Goal: Information Seeking & Learning: Find specific fact

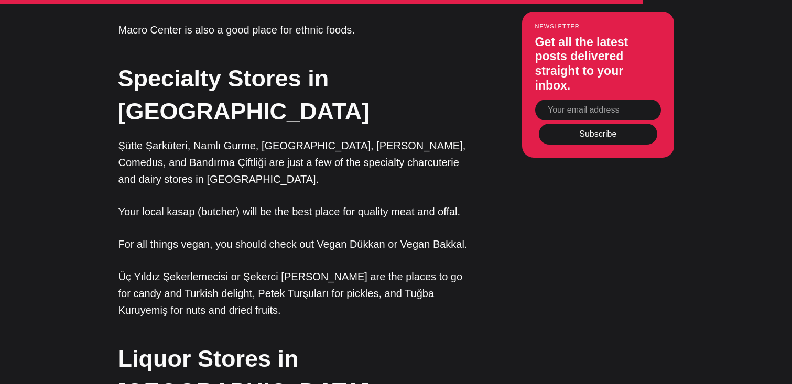
scroll to position [2722, 0]
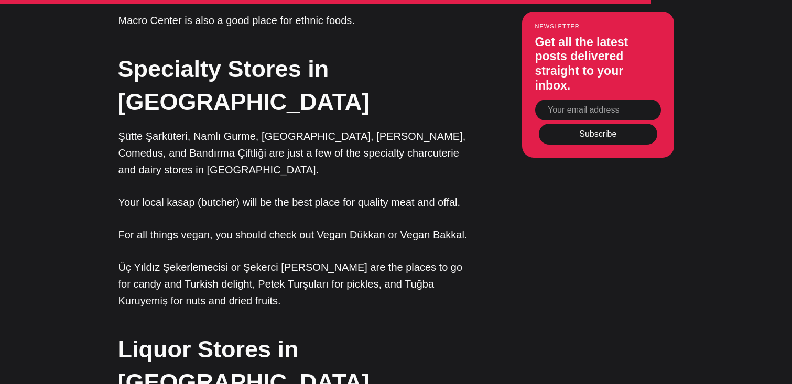
drag, startPoint x: 121, startPoint y: 185, endPoint x: 316, endPoint y: 187, distance: 195.0
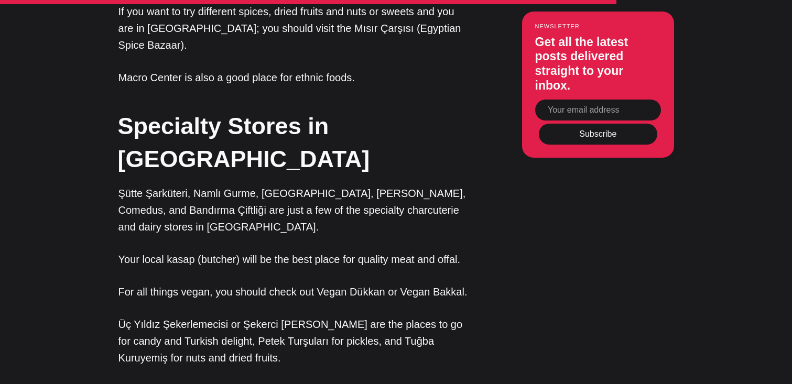
scroll to position [2733, 0]
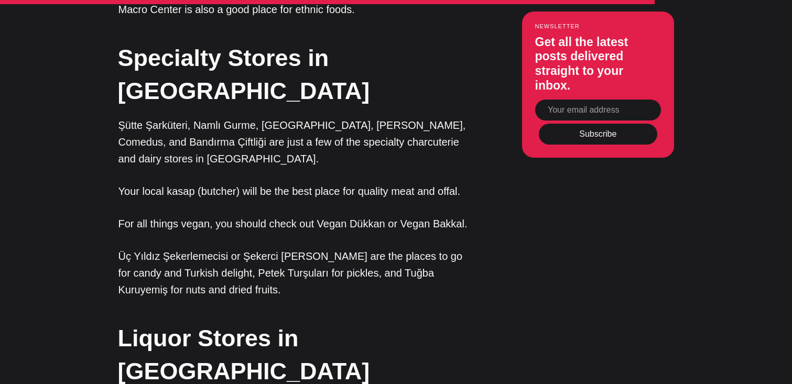
copy p "[GEOGRAPHIC_DATA], Metro, Migros, and Carrefour"
drag, startPoint x: 222, startPoint y: 256, endPoint x: 201, endPoint y: 256, distance: 20.4
copy p "tekel"
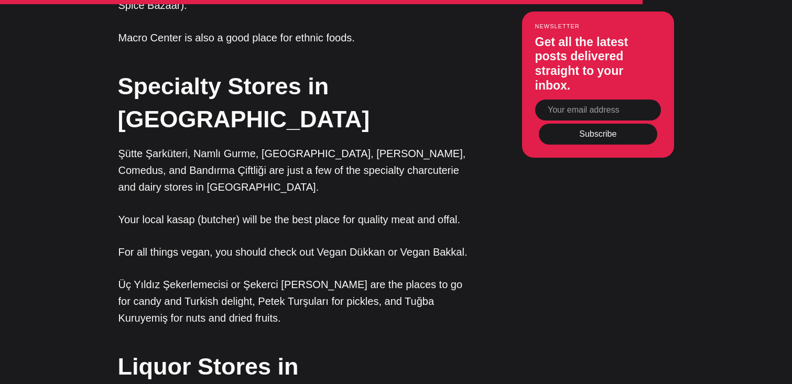
scroll to position [2731, 0]
